Goal: Information Seeking & Learning: Learn about a topic

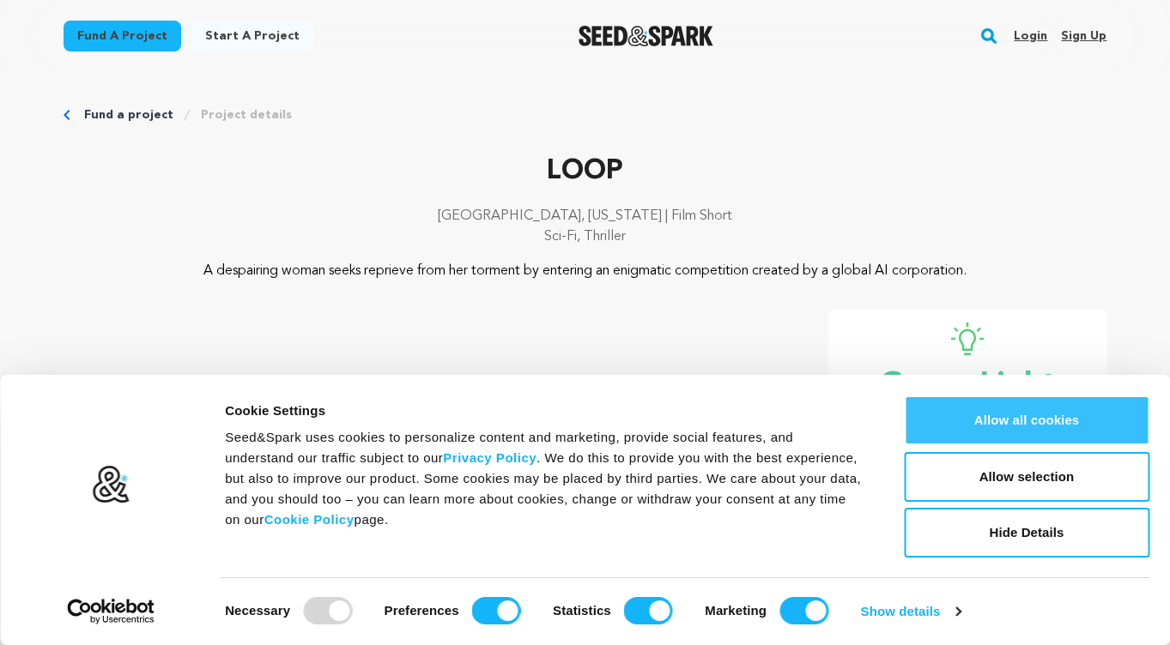
click at [1014, 427] on button "Allow all cookies" at bounding box center [1026, 421] width 245 height 50
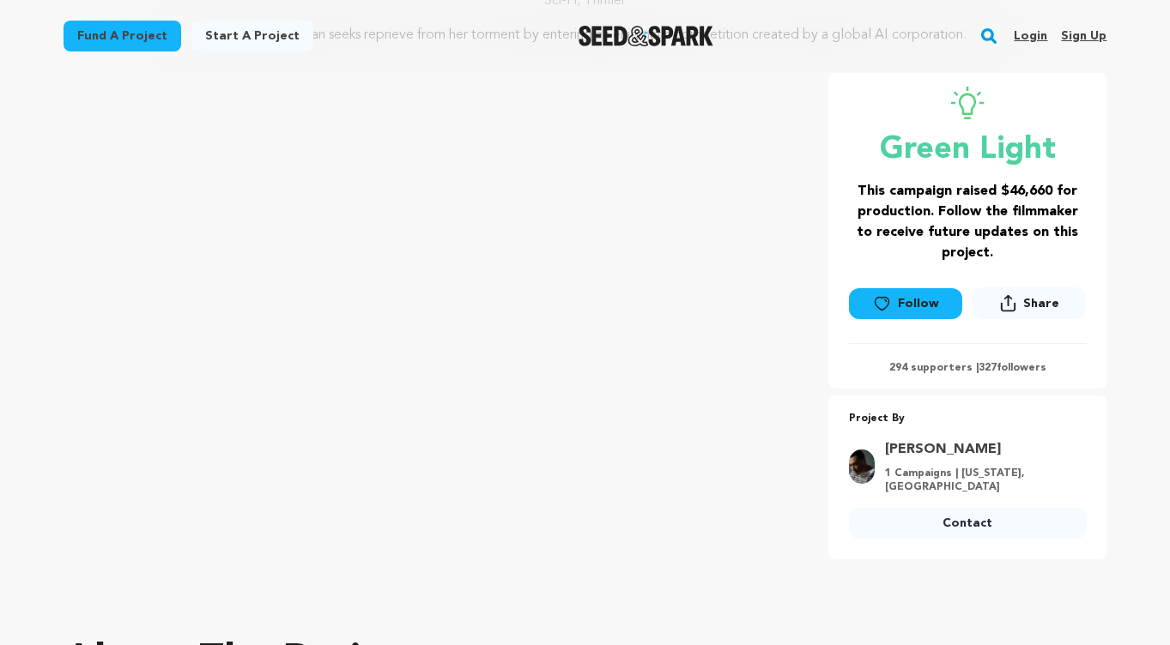
scroll to position [264, 0]
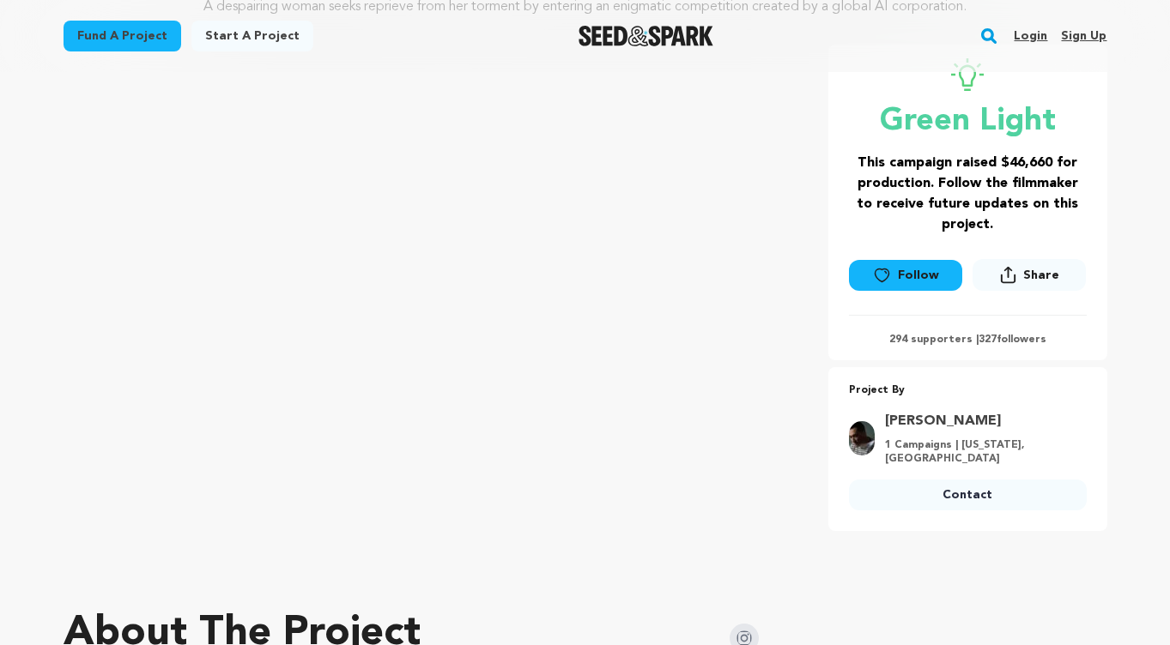
click at [676, 575] on div at bounding box center [586, 572] width 1044 height 27
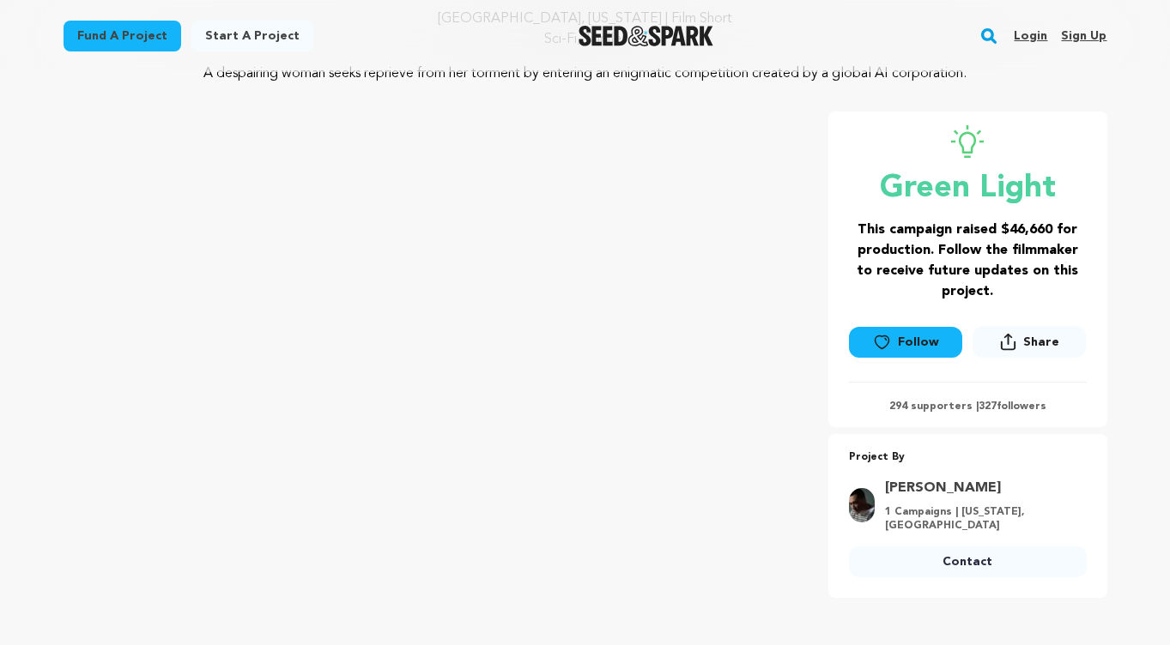
scroll to position [195, 0]
